Goal: Transaction & Acquisition: Purchase product/service

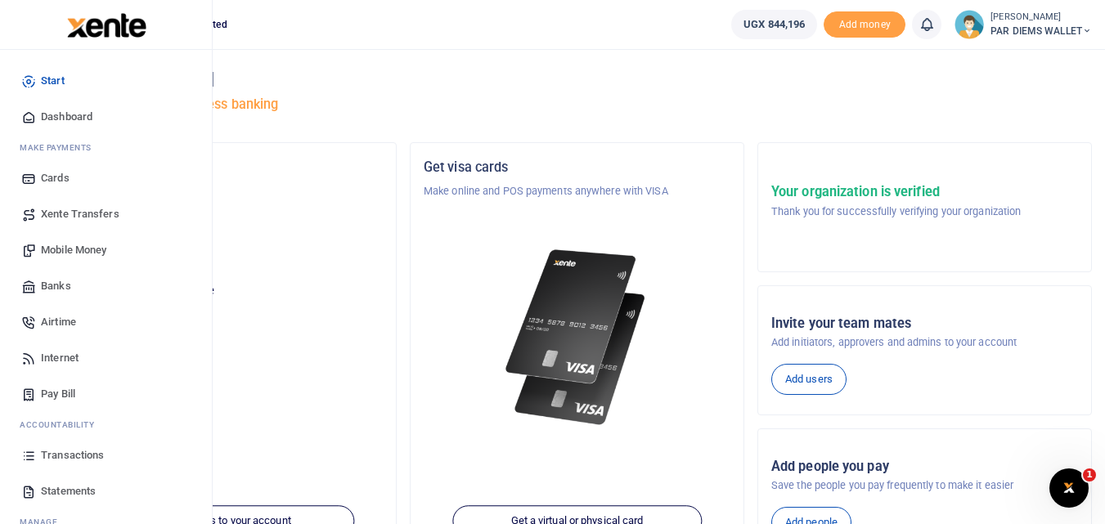
click at [24, 460] on icon at bounding box center [28, 455] width 15 height 15
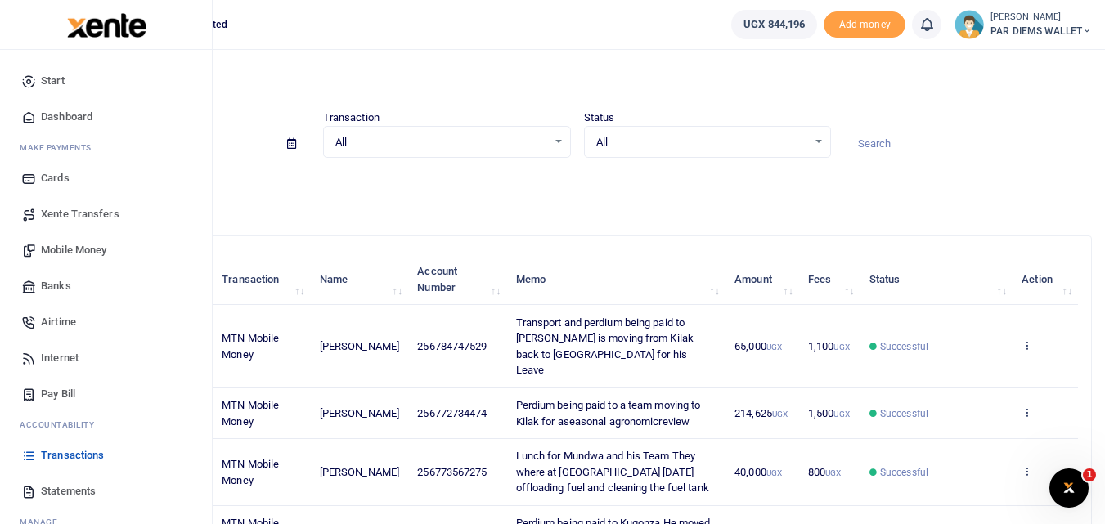
click at [77, 245] on span "Mobile Money" at bounding box center [73, 250] width 65 height 16
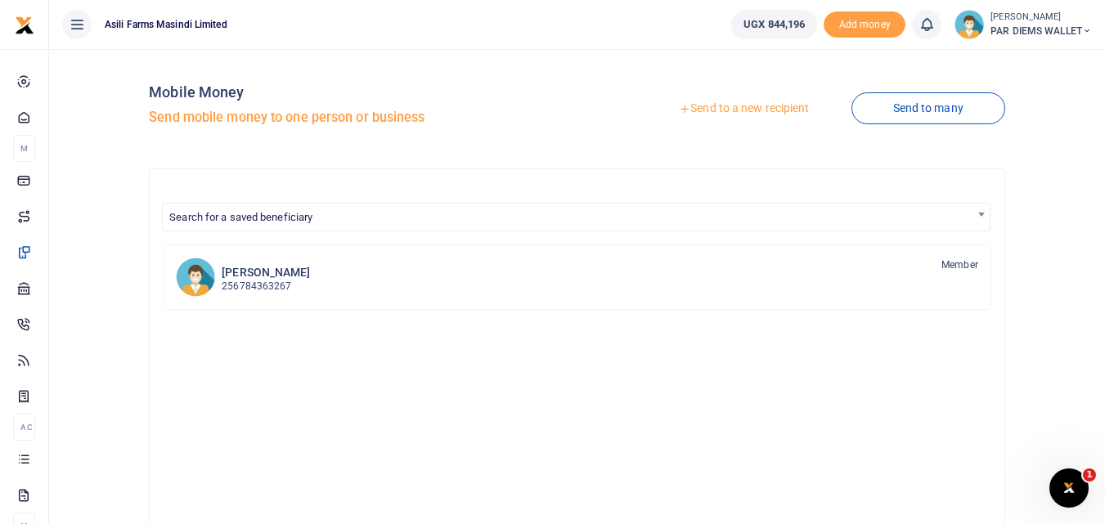
click at [763, 106] on div at bounding box center [552, 262] width 1105 height 524
click at [720, 106] on link "Send to a new recipient" at bounding box center [743, 108] width 213 height 29
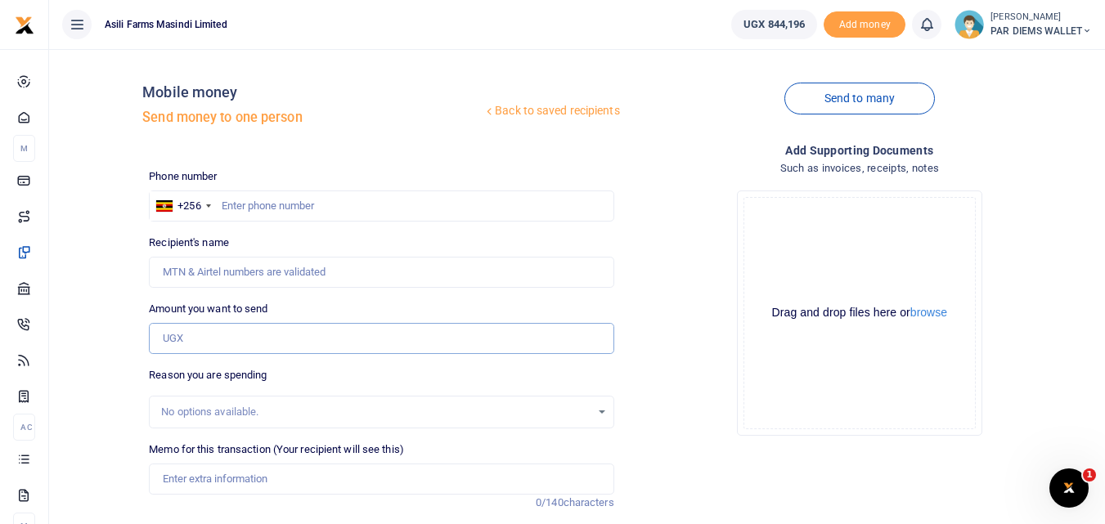
click at [185, 335] on input "Amount you want to send" at bounding box center [381, 338] width 465 height 31
type input "45,000"
click at [272, 203] on input "text" at bounding box center [381, 206] width 465 height 31
type input "774243099"
type input "Jackson Buni Ondoga"
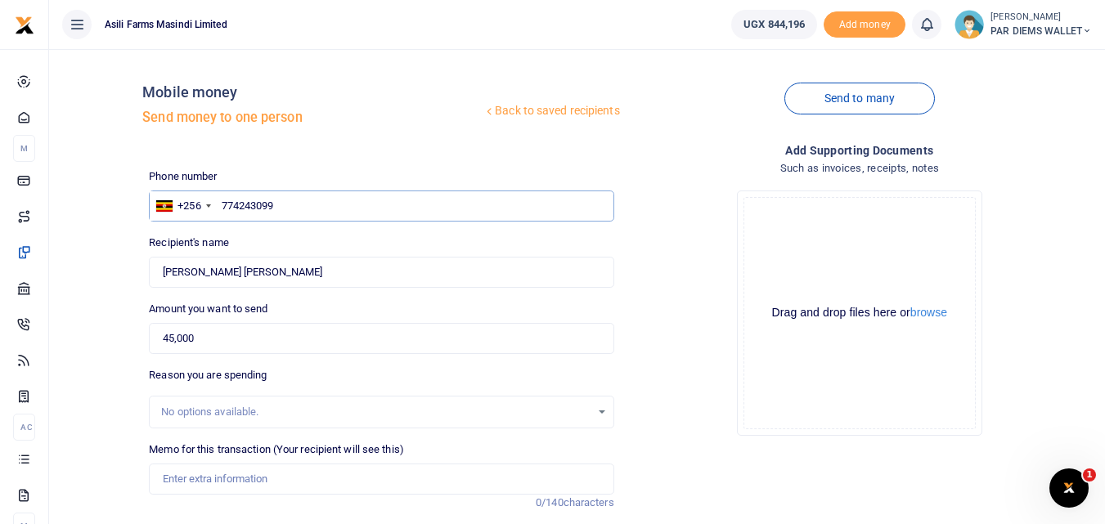
type input "774243099"
click at [222, 344] on input "45,000" at bounding box center [381, 338] width 465 height 31
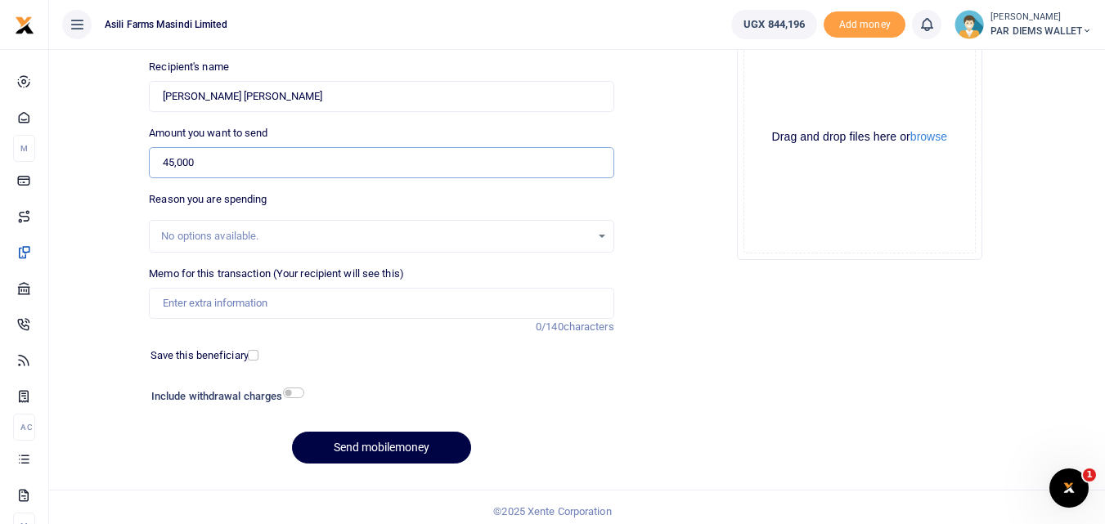
scroll to position [184, 0]
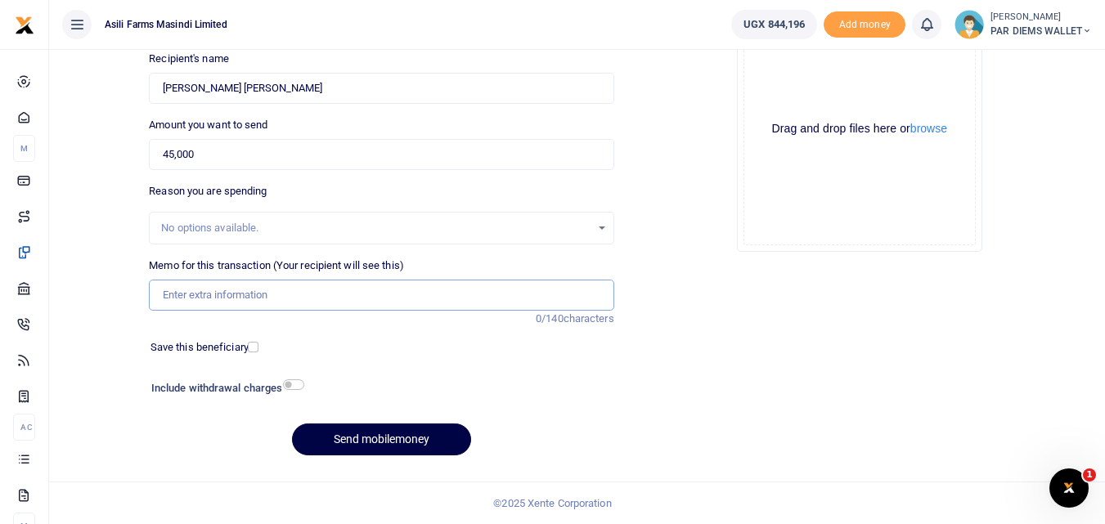
click at [294, 299] on input "Memo for this transaction (Your recipient will see this)" at bounding box center [381, 295] width 465 height 31
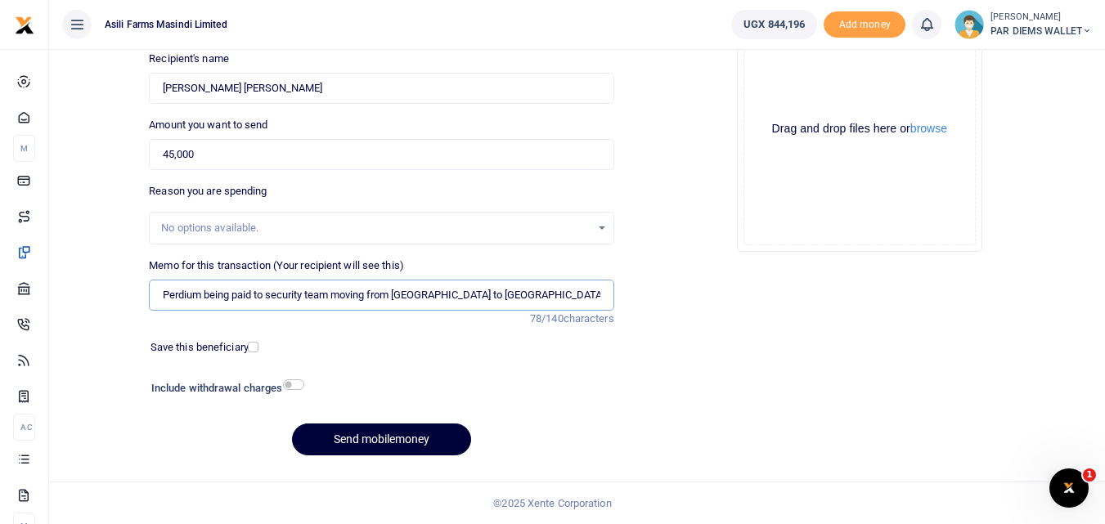
type input "Perdium being paid to security team moving from Kigumba to Luylango and Kilak"
click at [367, 430] on button "Send mobilemoney" at bounding box center [381, 440] width 179 height 32
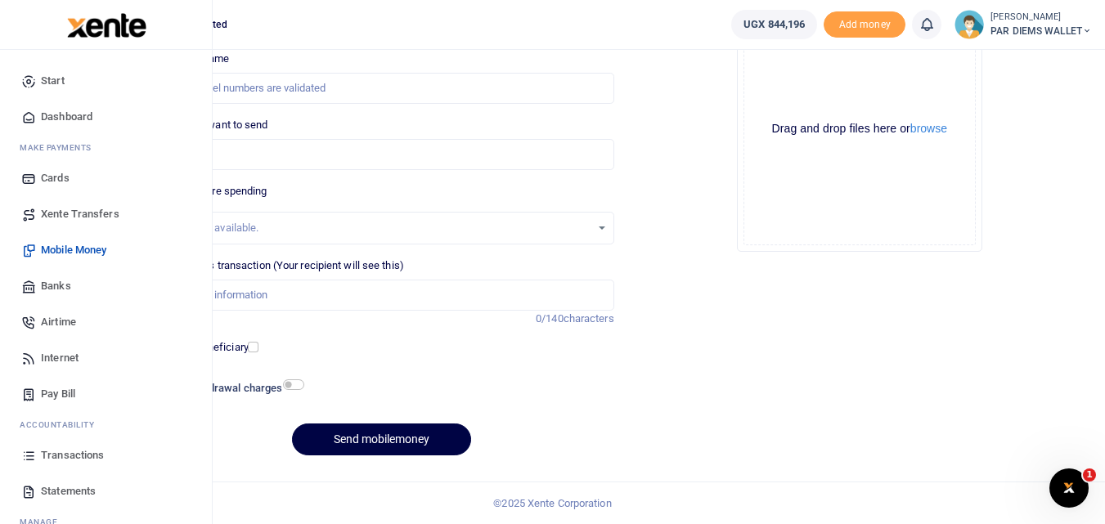
click at [26, 453] on icon at bounding box center [28, 455] width 15 height 15
